Goal: Information Seeking & Learning: Learn about a topic

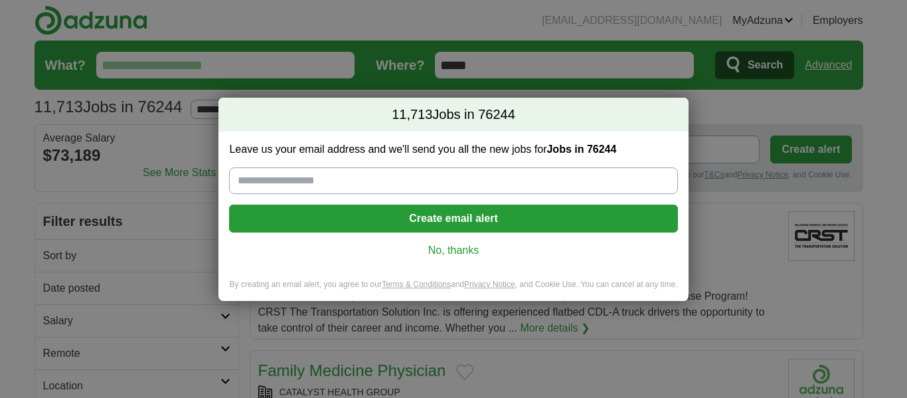
click at [450, 255] on link "No, thanks" at bounding box center [453, 250] width 427 height 15
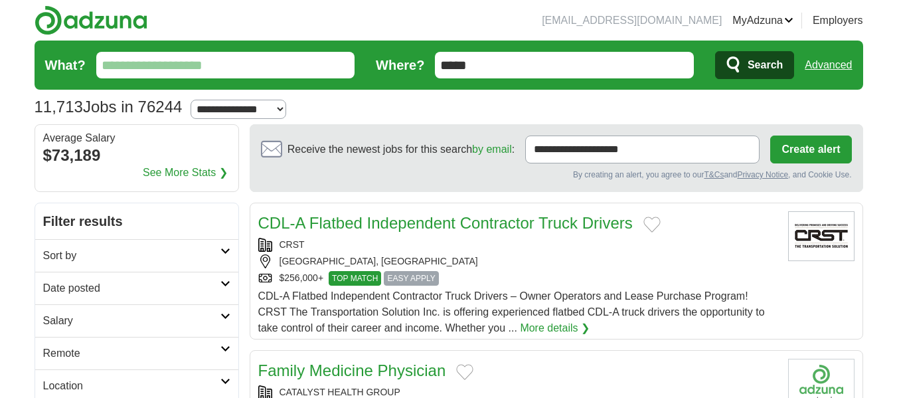
click at [138, 53] on input "What?" at bounding box center [225, 65] width 259 height 27
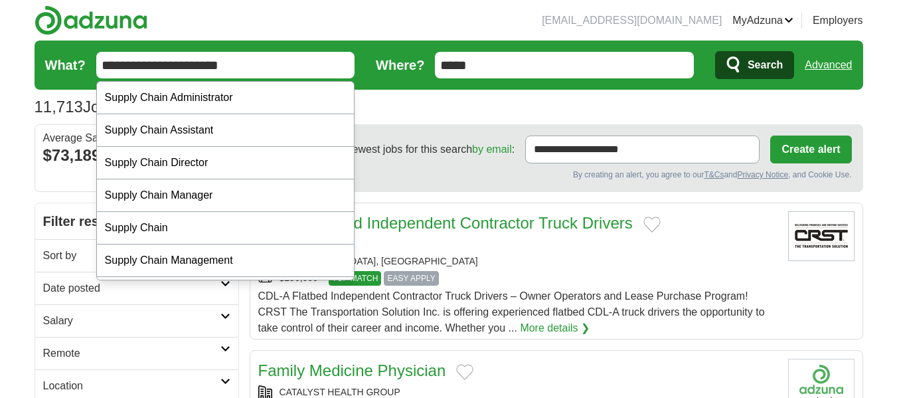
type input "**********"
click at [715, 51] on button "Search" at bounding box center [754, 65] width 79 height 28
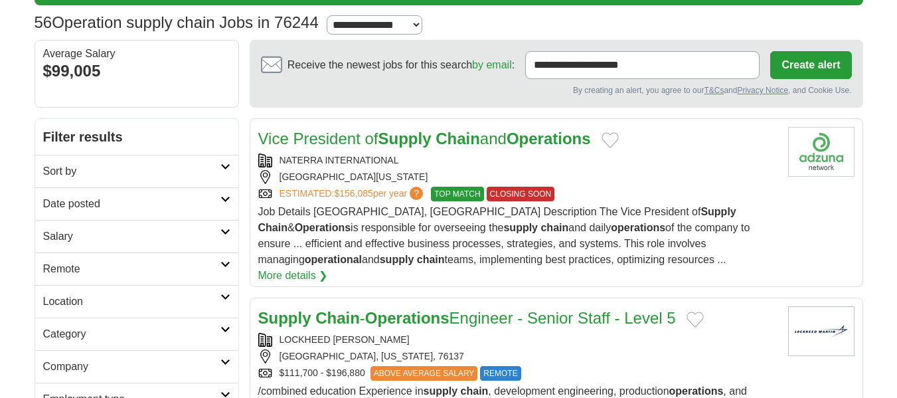
scroll to position [85, 0]
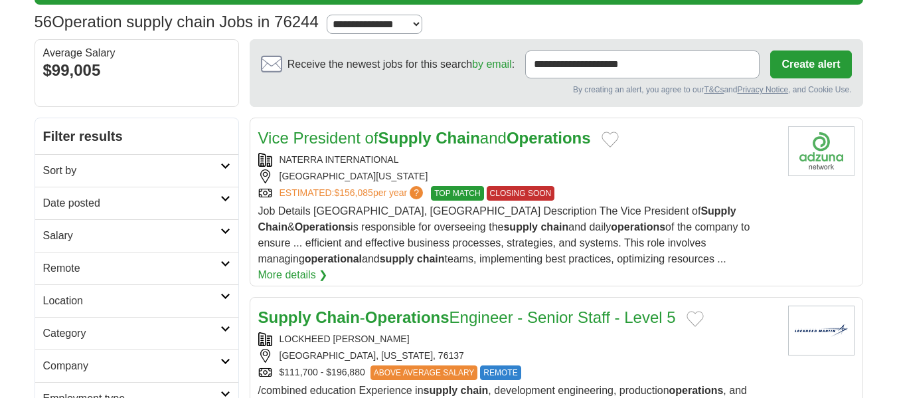
click at [342, 136] on link "Vice President of Supply Chain and Operations" at bounding box center [424, 138] width 333 height 18
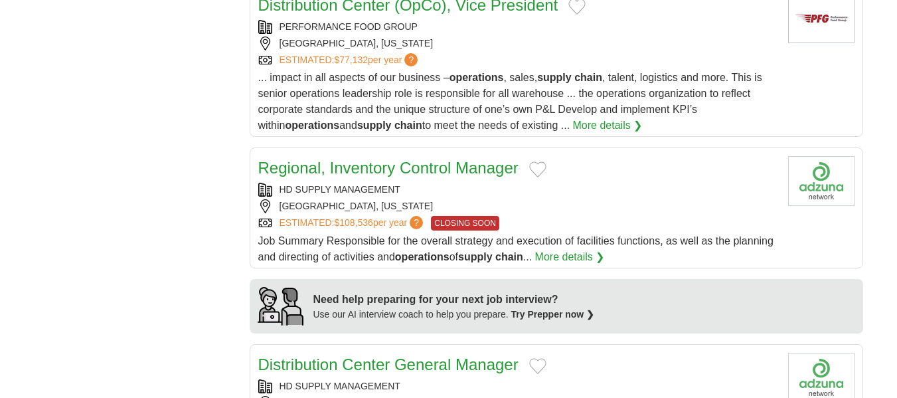
scroll to position [881, 0]
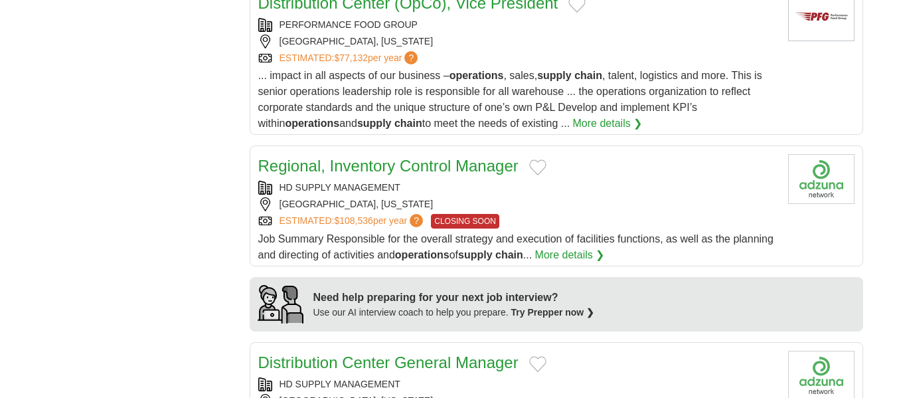
click at [359, 167] on link "Regional, Inventory Control Manager" at bounding box center [388, 166] width 260 height 18
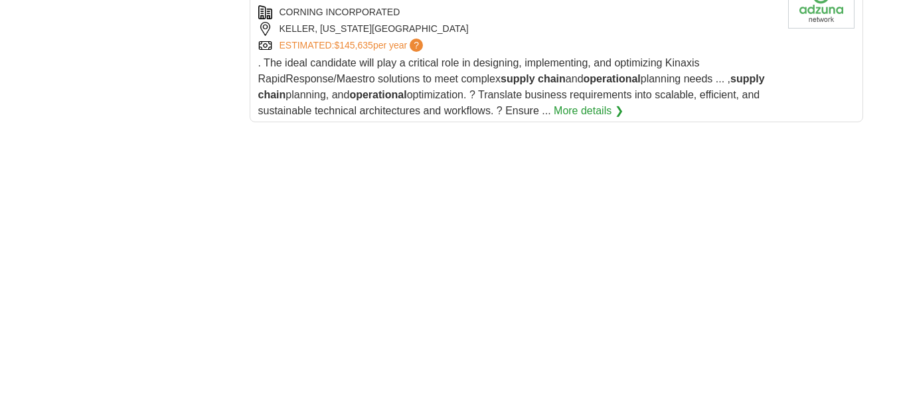
scroll to position [1726, 0]
